Goal: Navigation & Orientation: Find specific page/section

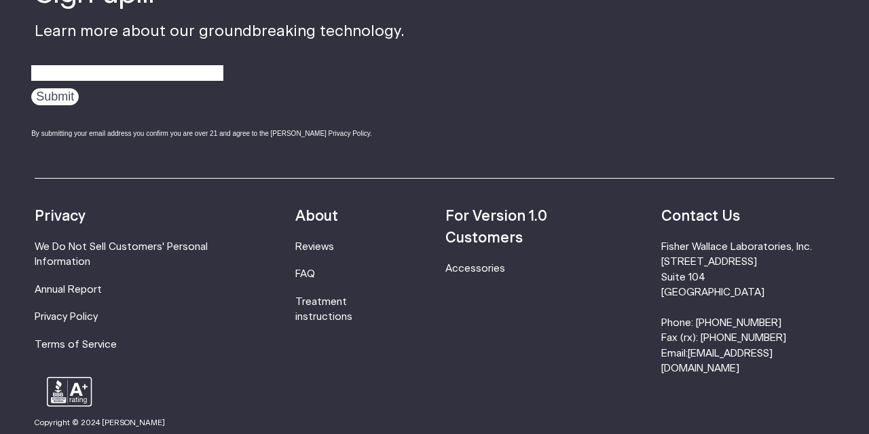
scroll to position [4280, 0]
click at [493, 263] on link "Accessories" at bounding box center [475, 268] width 60 height 10
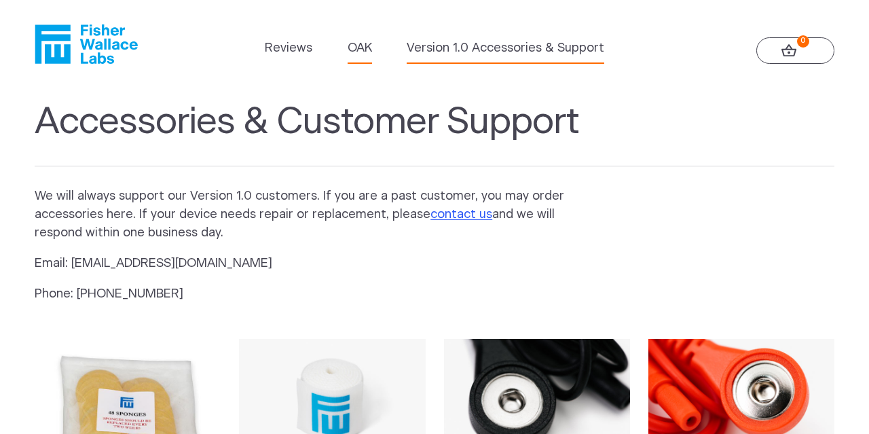
click at [356, 49] on link "OAK" at bounding box center [359, 48] width 24 height 18
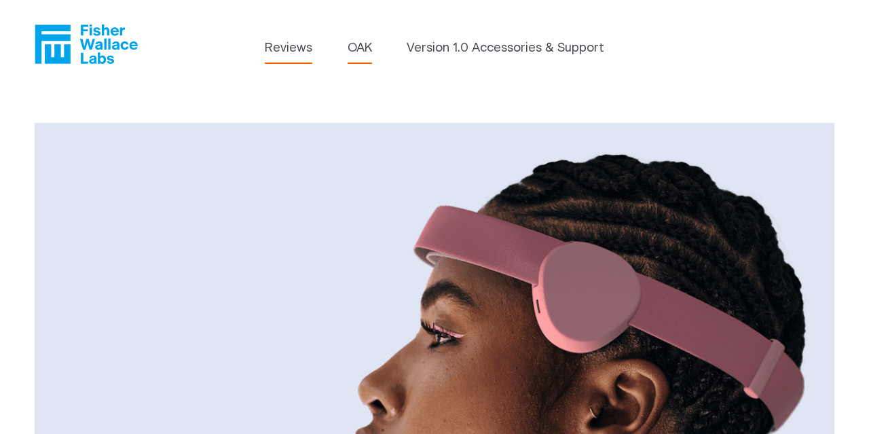
click at [297, 46] on link "Reviews" at bounding box center [289, 48] width 48 height 18
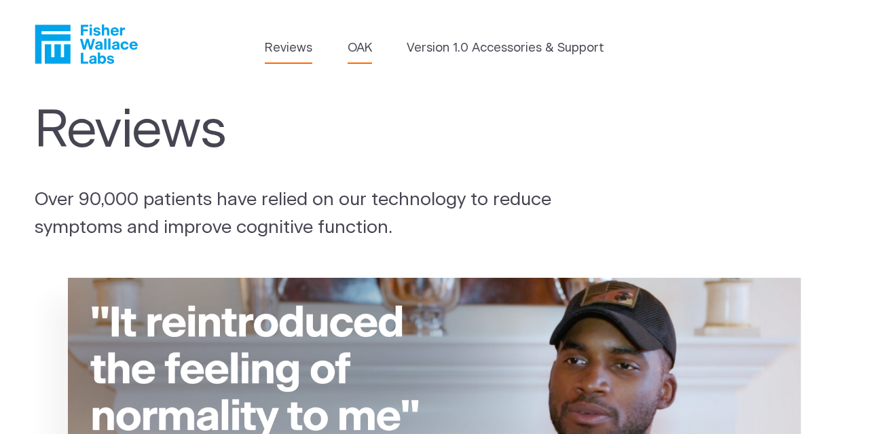
click at [364, 50] on link "OAK" at bounding box center [359, 48] width 24 height 18
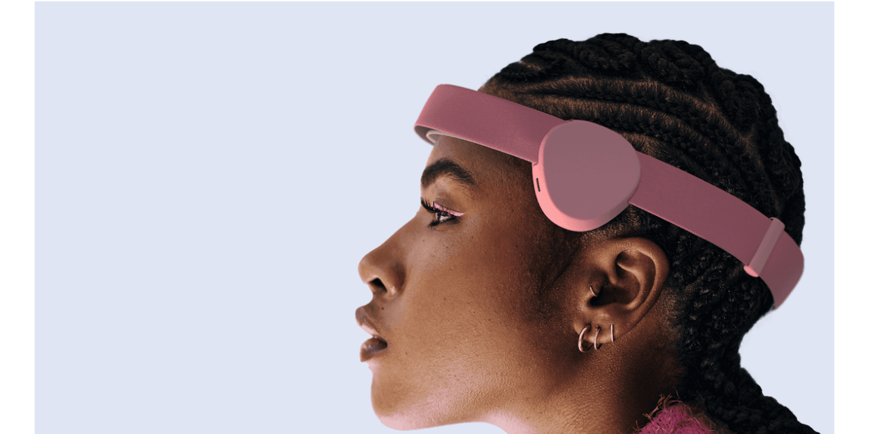
scroll to position [83, 0]
